Goal: Check status: Check status

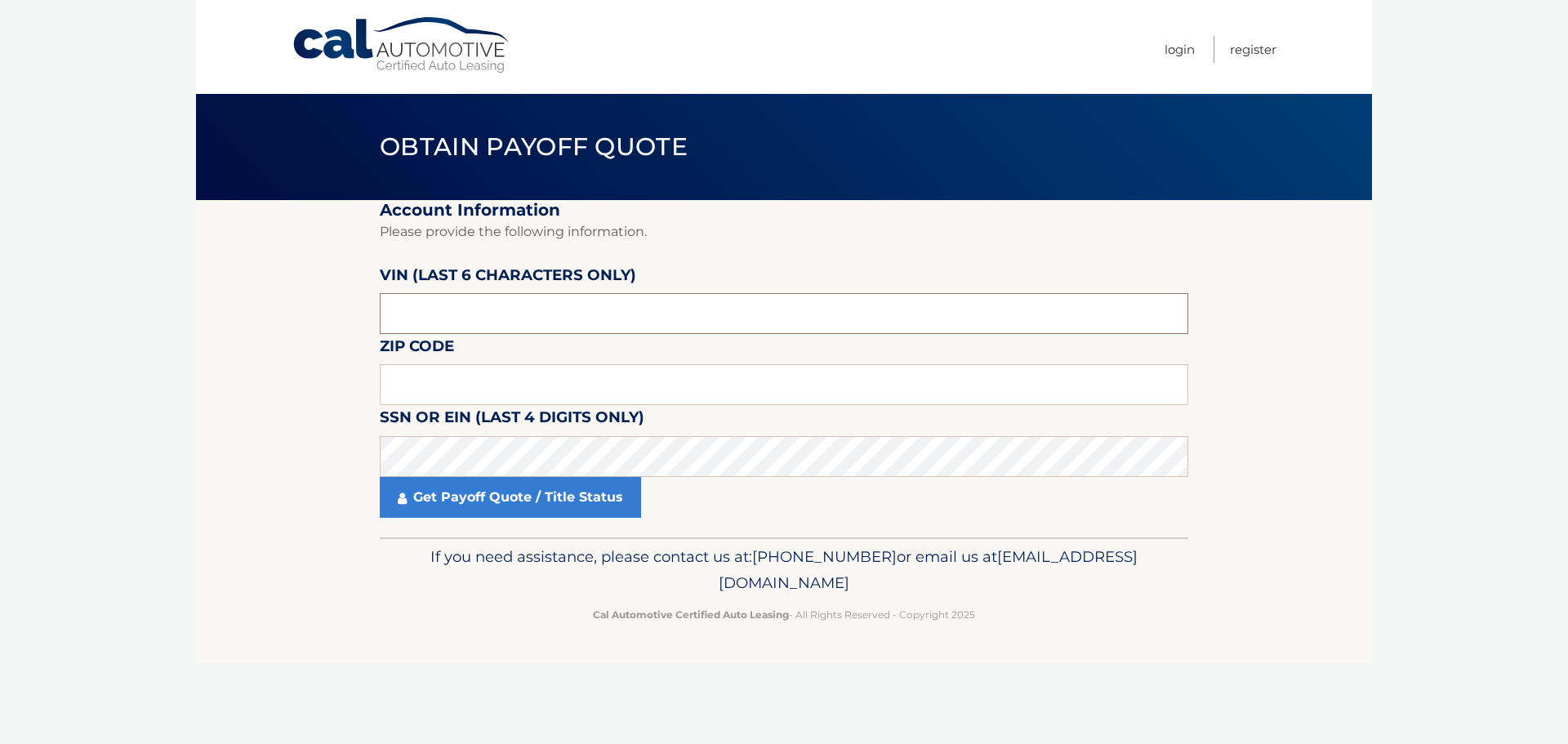
click at [486, 325] on input "text" at bounding box center [784, 313] width 809 height 41
drag, startPoint x: 445, startPoint y: 313, endPoint x: 292, endPoint y: 313, distance: 153.0
click at [296, 313] on section "Account Information Please provide the following information. [PERSON_NAME] (la…" at bounding box center [784, 369] width 1176 height 337
type input "135292"
click at [433, 372] on input "text" at bounding box center [784, 384] width 809 height 41
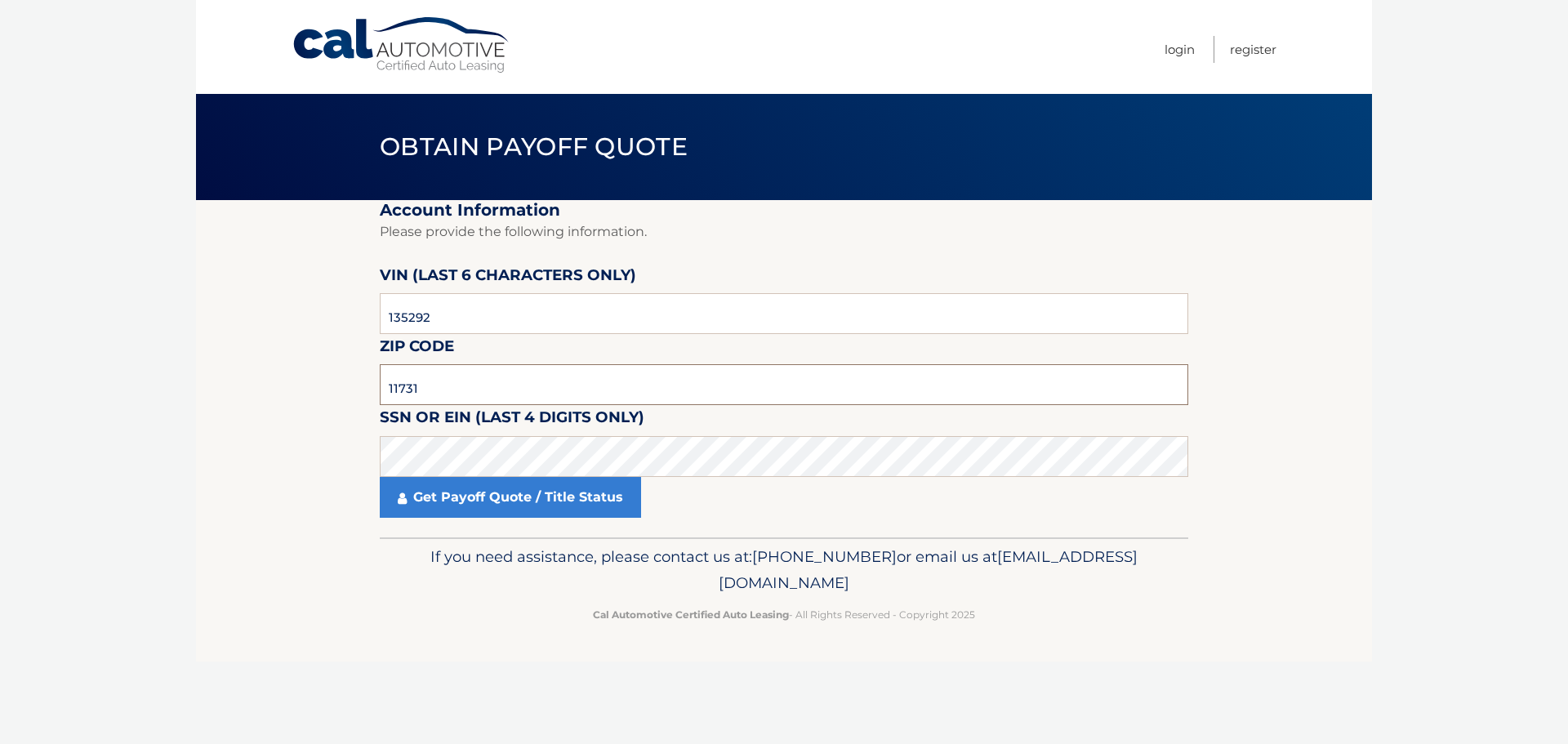
type input "11731"
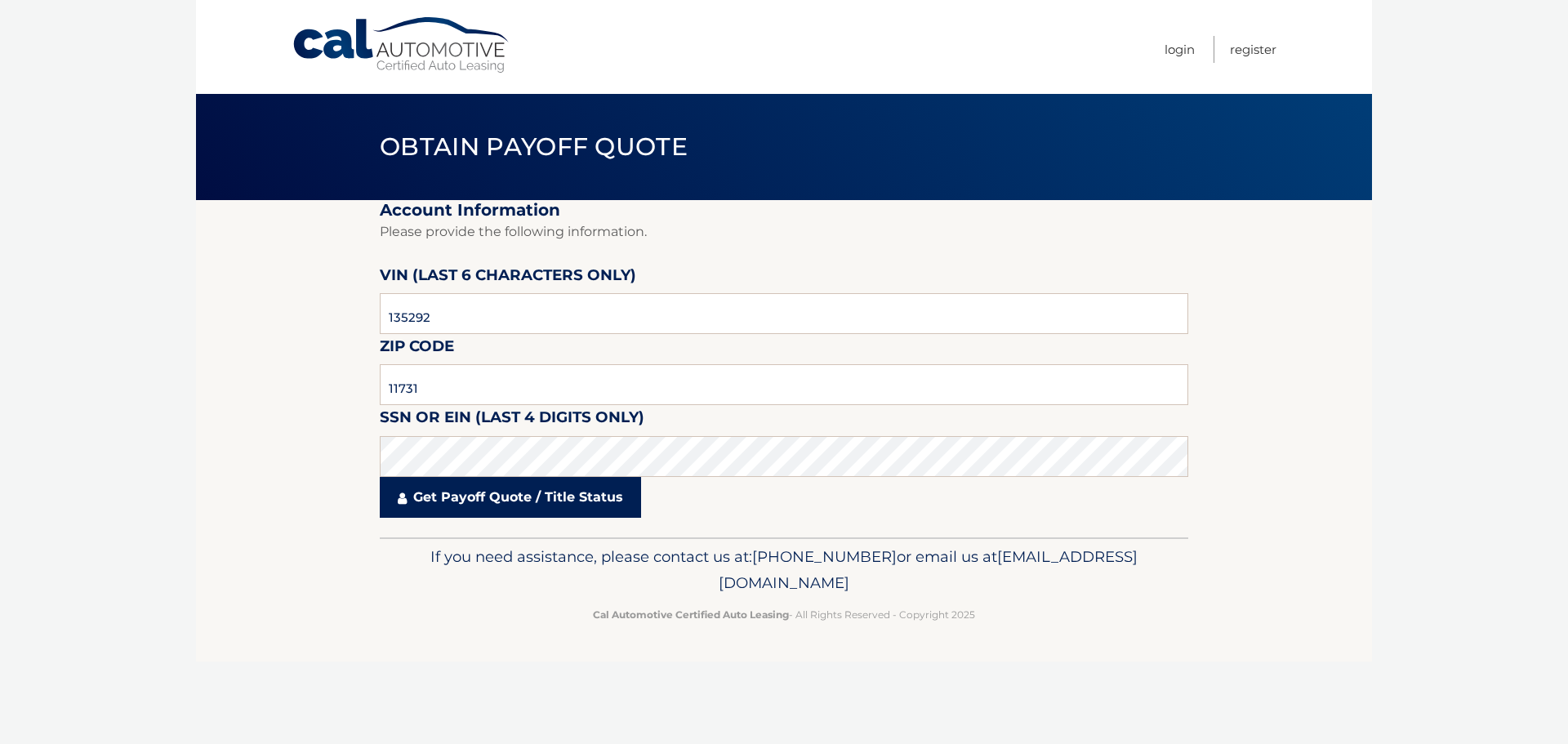
click at [500, 492] on link "Get Payoff Quote / Title Status" at bounding box center [510, 497] width 261 height 41
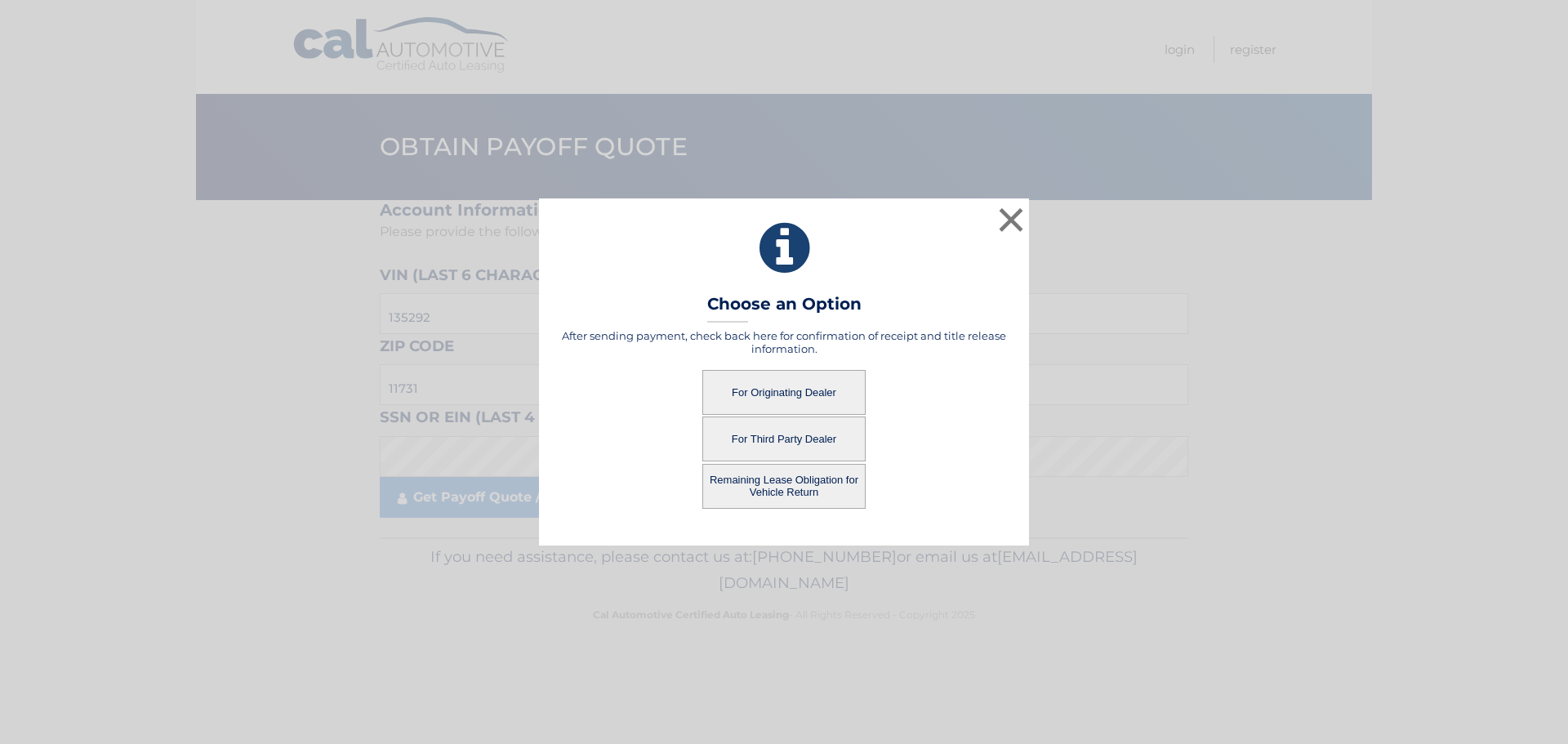
click at [798, 382] on button "For Originating Dealer" at bounding box center [784, 392] width 163 height 45
click at [790, 392] on button "For Originating Dealer" at bounding box center [784, 392] width 163 height 45
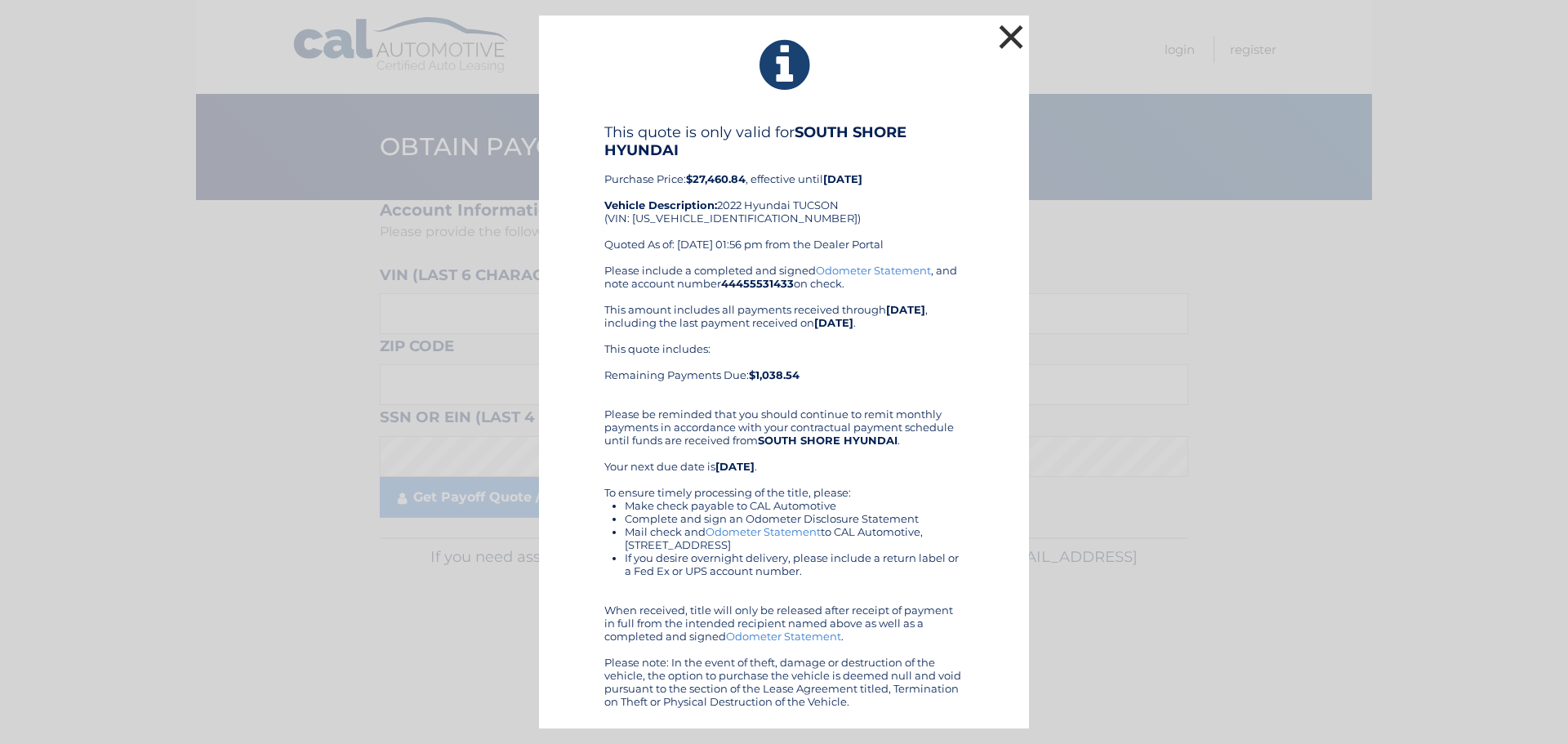
click at [1015, 40] on button "×" at bounding box center [1011, 36] width 32 height 32
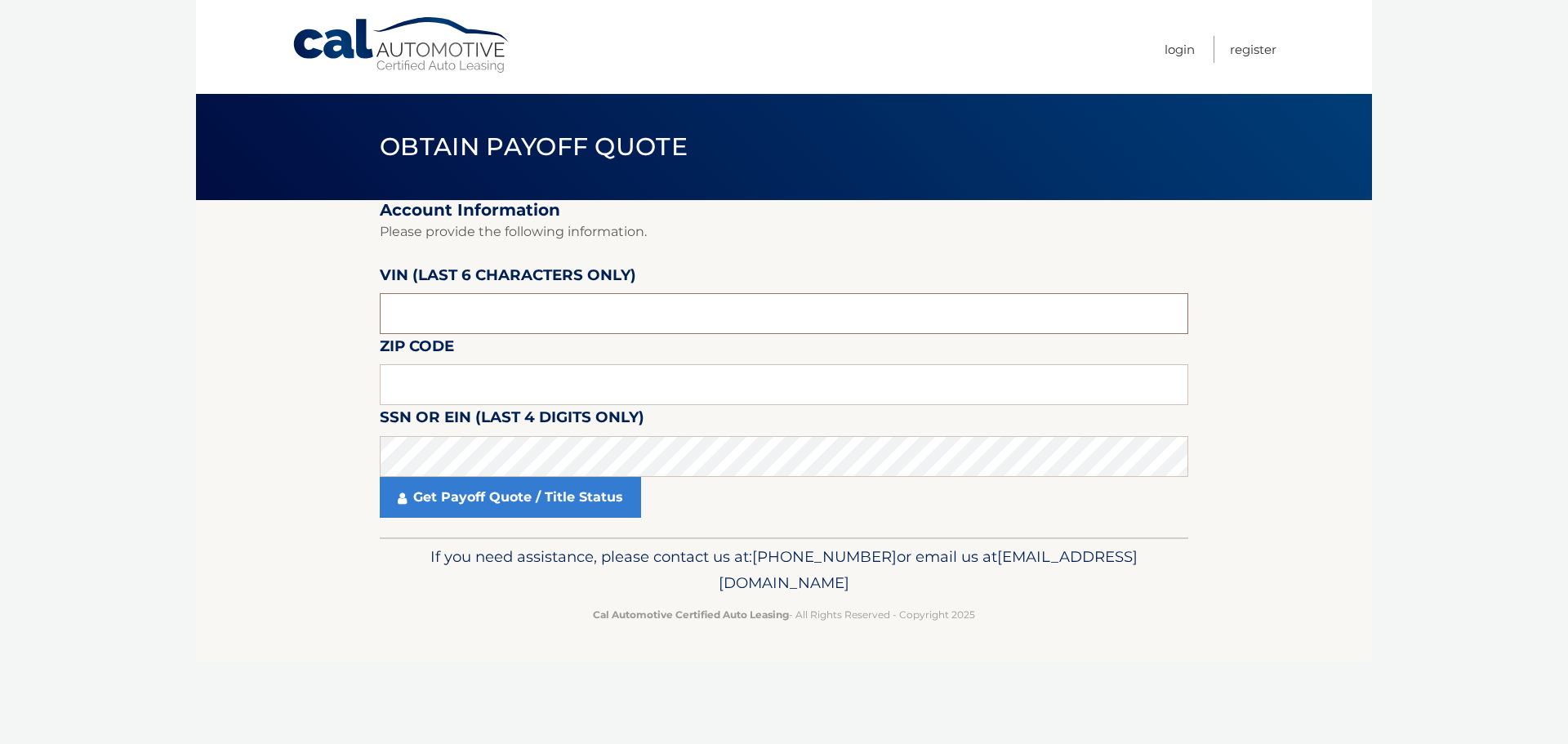
click at [445, 316] on input "text" at bounding box center [784, 313] width 809 height 41
click at [418, 311] on input "text" at bounding box center [784, 313] width 809 height 41
drag, startPoint x: 420, startPoint y: 311, endPoint x: 355, endPoint y: 311, distance: 65.0
click at [355, 311] on section "Account Information Please provide the following information. [PERSON_NAME] (la…" at bounding box center [784, 369] width 1176 height 337
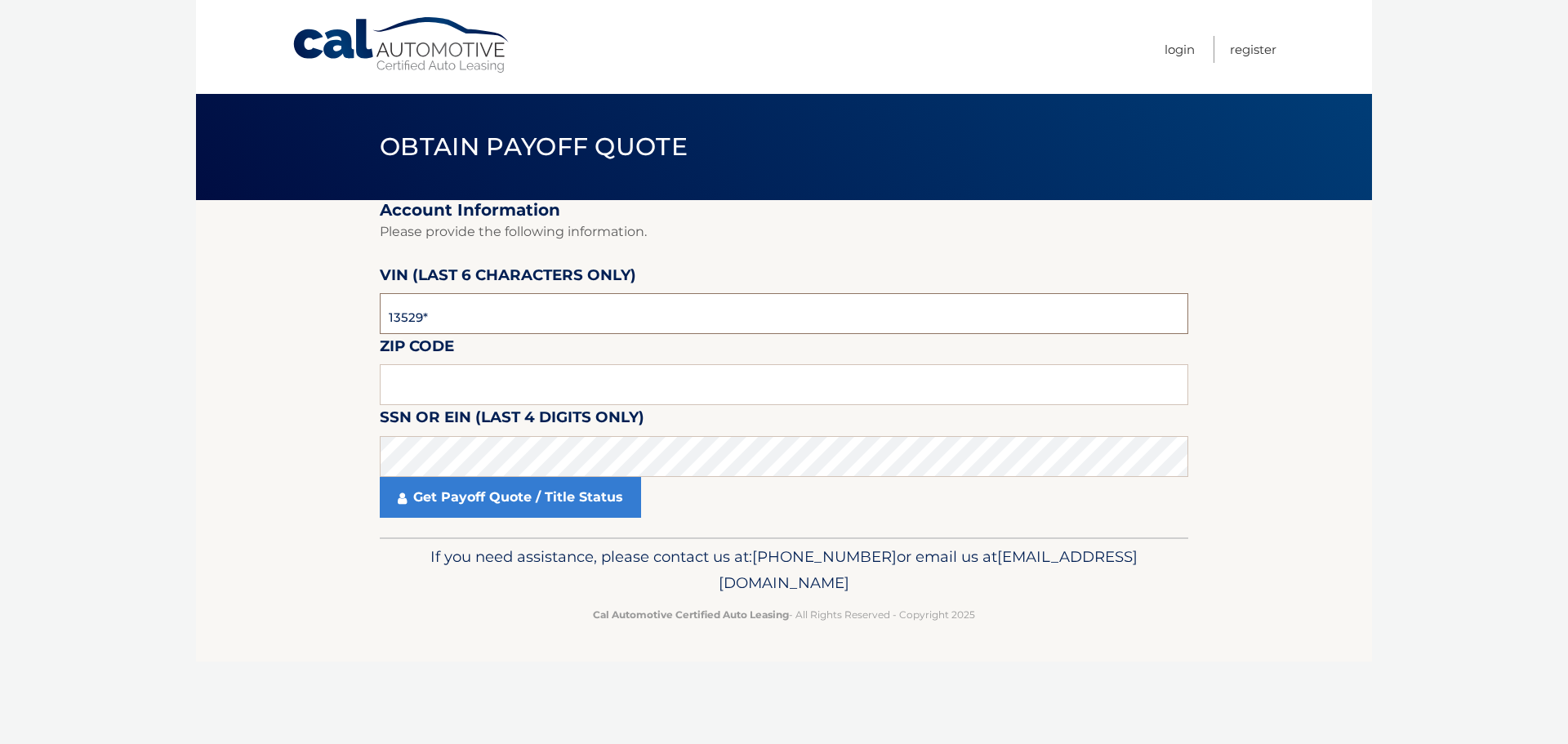
type input "135292"
click at [394, 377] on input "text" at bounding box center [784, 384] width 809 height 41
click at [448, 382] on input "text" at bounding box center [784, 384] width 809 height 41
type input "11731"
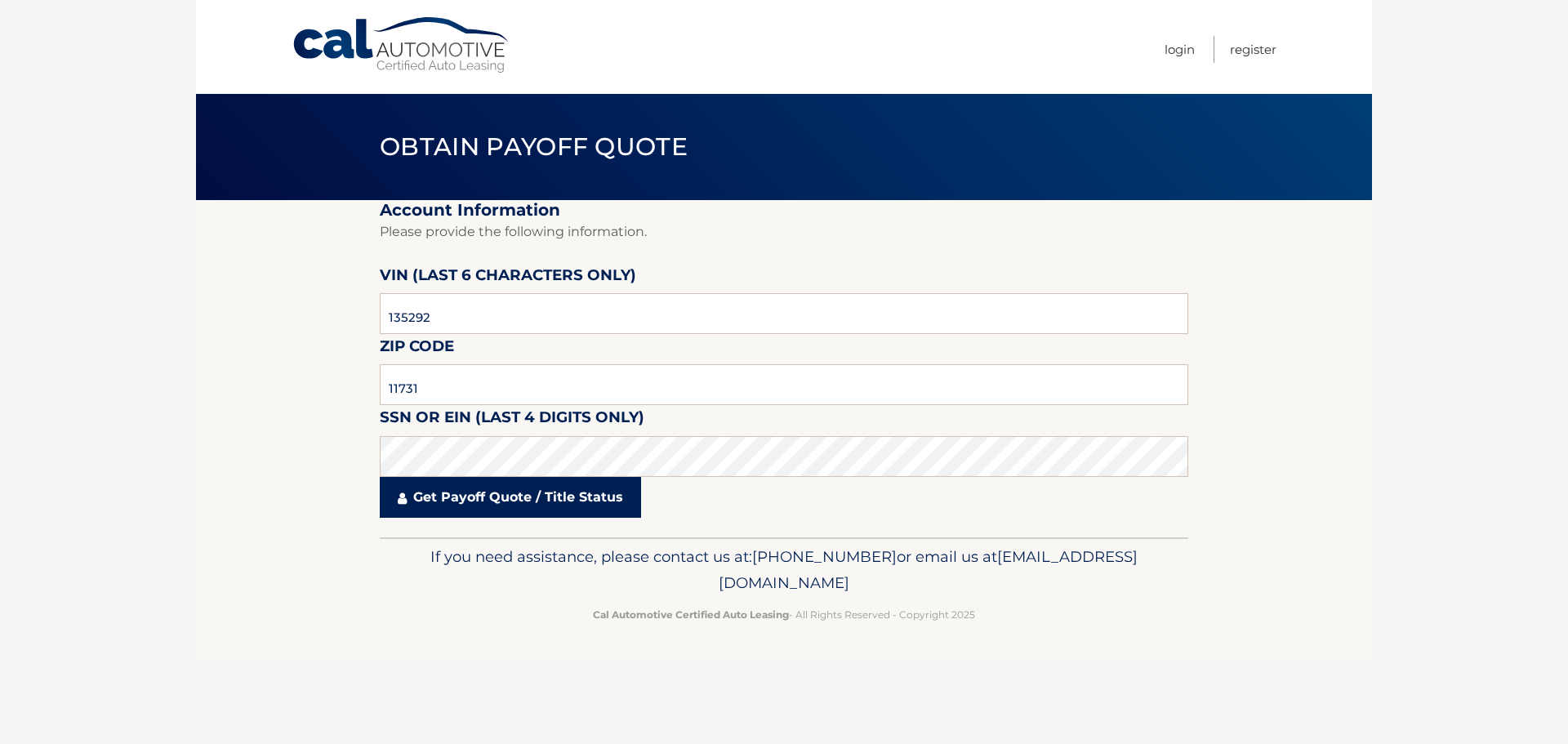
click at [485, 500] on link "Get Payoff Quote / Title Status" at bounding box center [510, 497] width 261 height 41
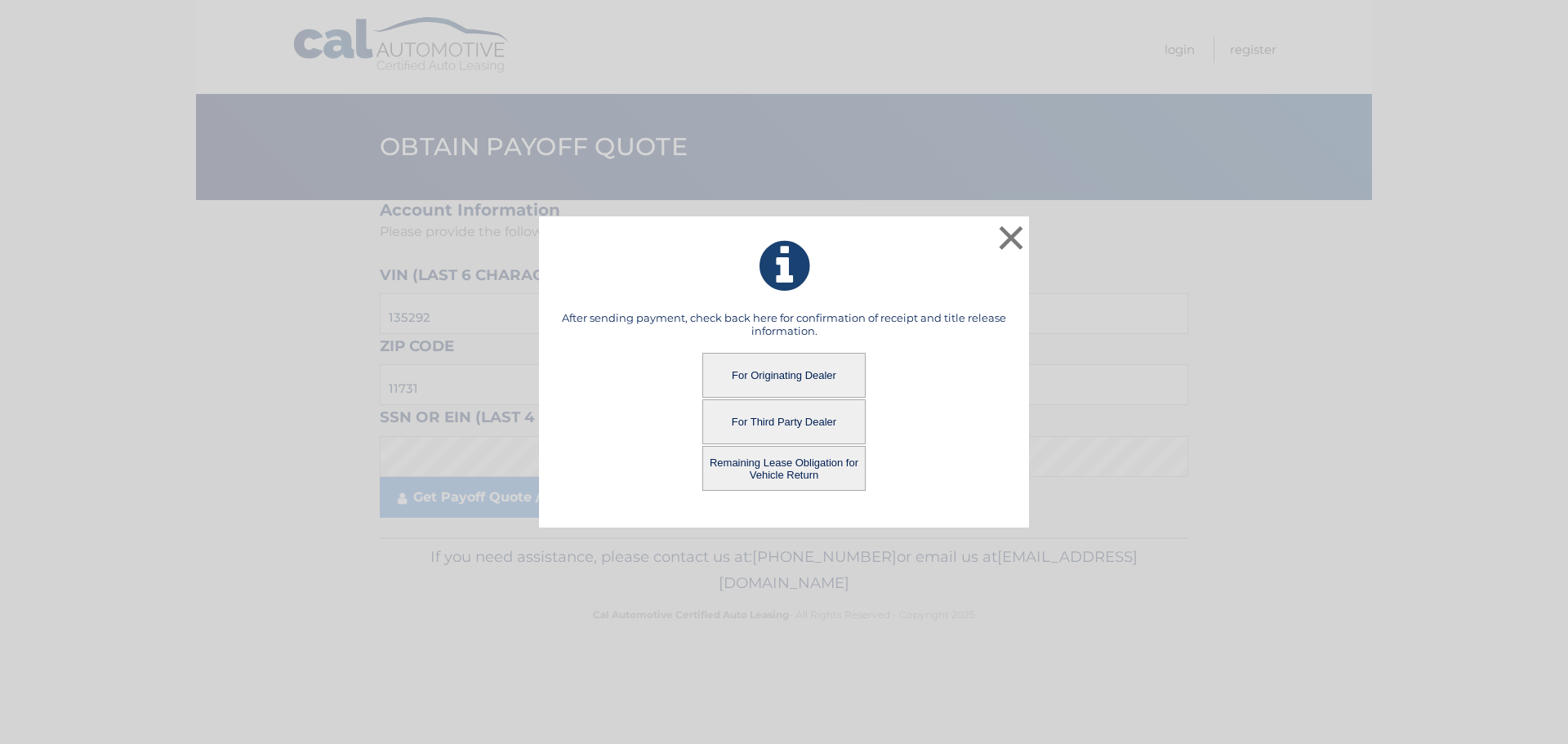
click at [771, 471] on button "Remaining Lease Obligation for Vehicle Return" at bounding box center [784, 468] width 163 height 45
click at [783, 470] on button "Remaining Lease Obligation for Vehicle Return" at bounding box center [784, 468] width 163 height 45
